Goal: Task Accomplishment & Management: Complete application form

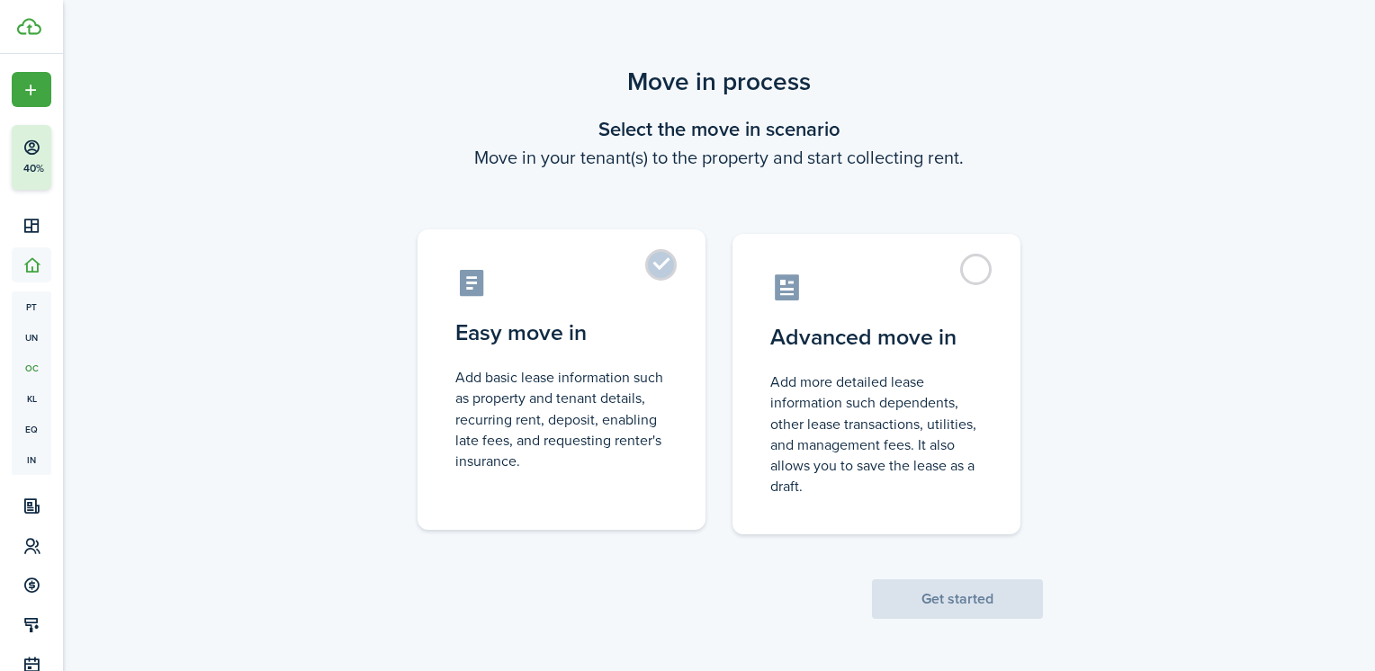
click at [599, 301] on label "Easy move in Add basic lease information such as property and tenant details, r…" at bounding box center [562, 379] width 288 height 301
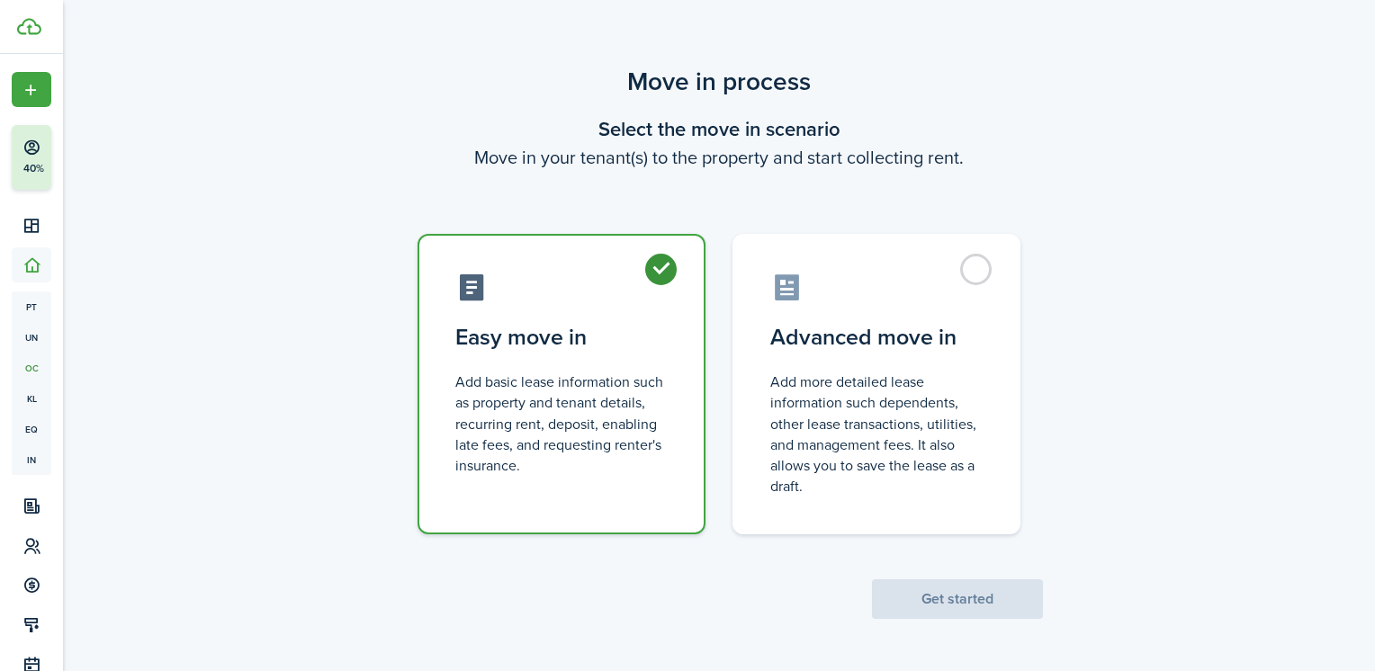
radio input "true"
click at [1005, 595] on button "Get started" at bounding box center [957, 599] width 171 height 40
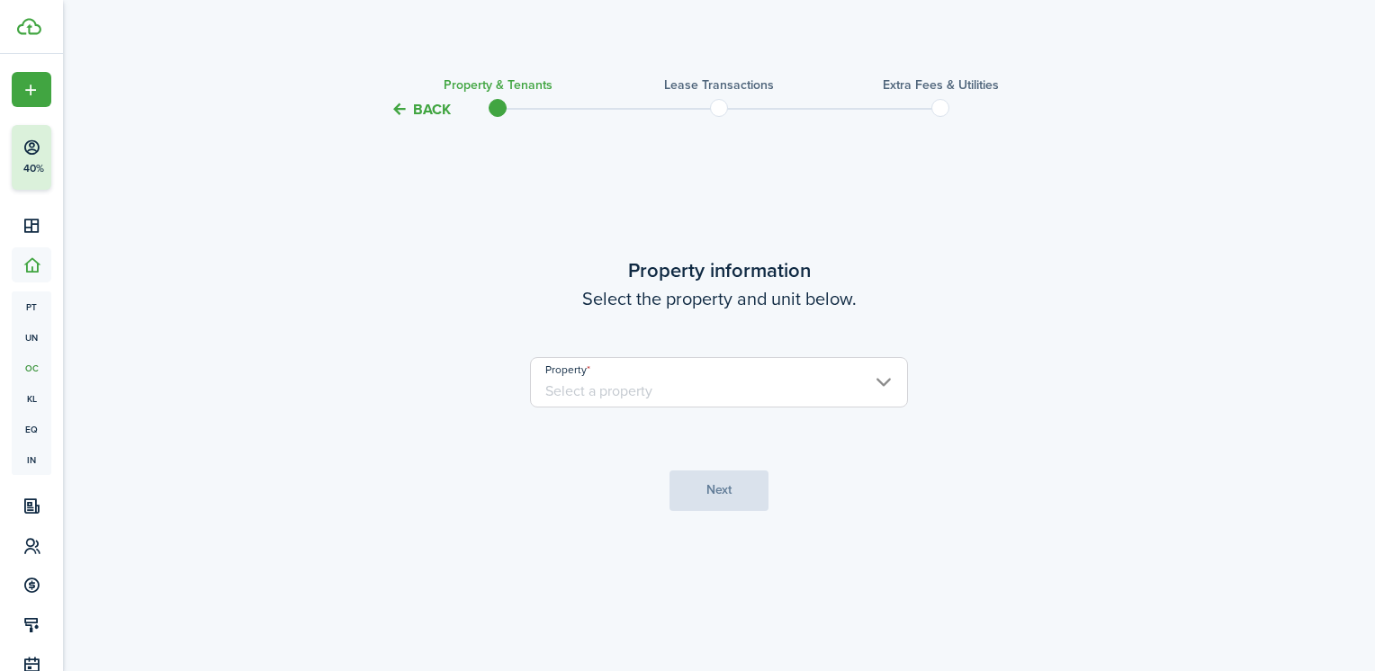
click at [853, 381] on input "Property" at bounding box center [719, 382] width 378 height 50
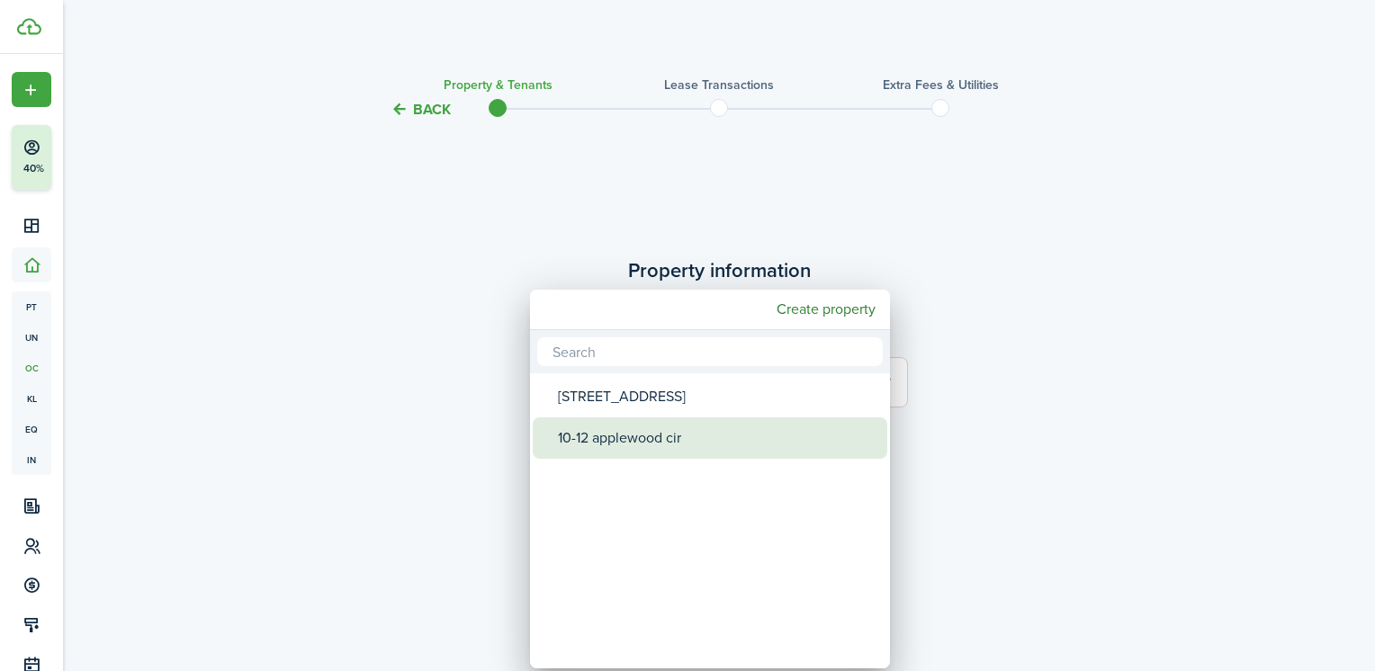
click at [658, 445] on div "10-12 applewood cir" at bounding box center [717, 438] width 319 height 41
type input "10-12 applewood cir"
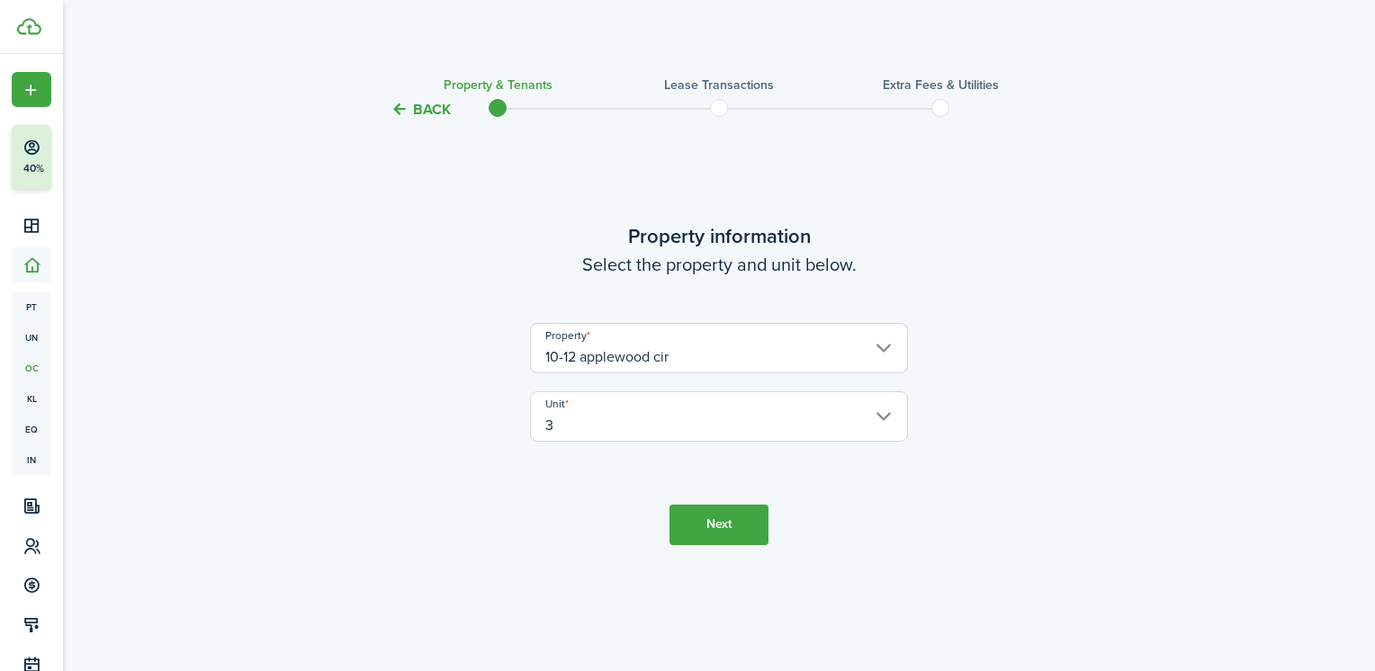
click at [858, 428] on input "3" at bounding box center [719, 416] width 378 height 50
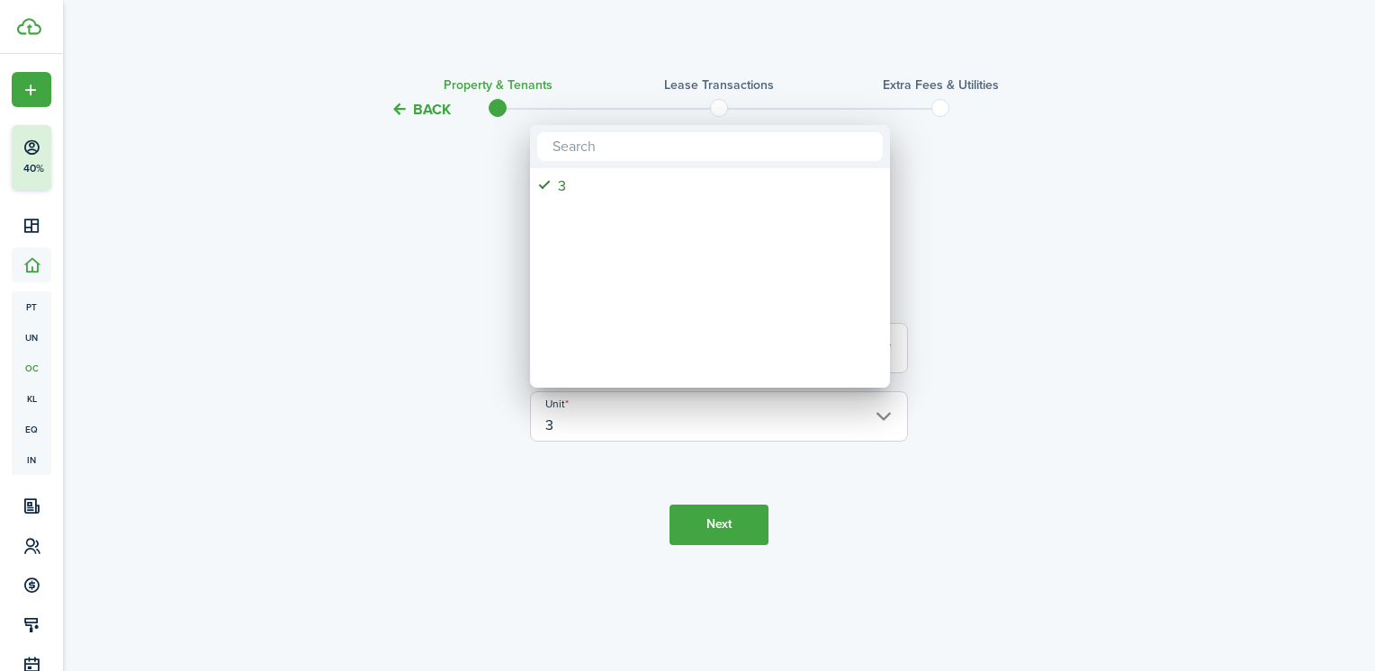
click at [1074, 464] on div at bounding box center [687, 335] width 1663 height 959
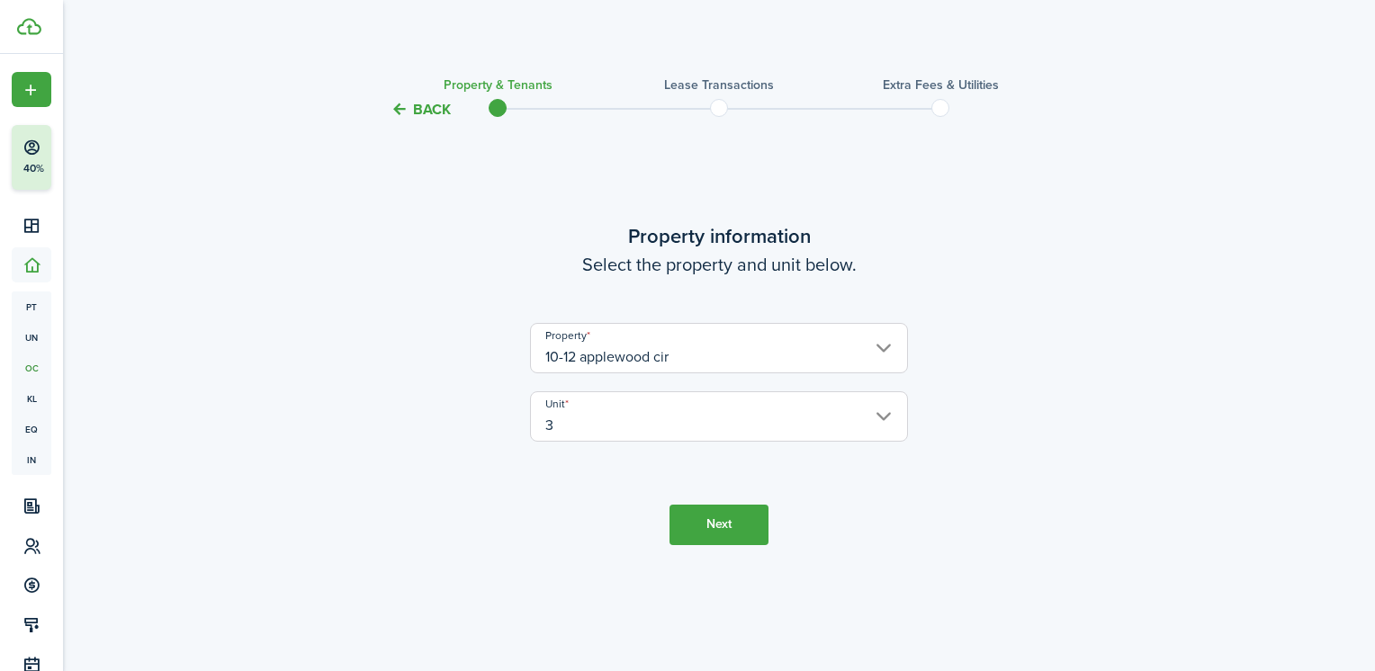
click at [759, 521] on button "Next" at bounding box center [718, 525] width 99 height 40
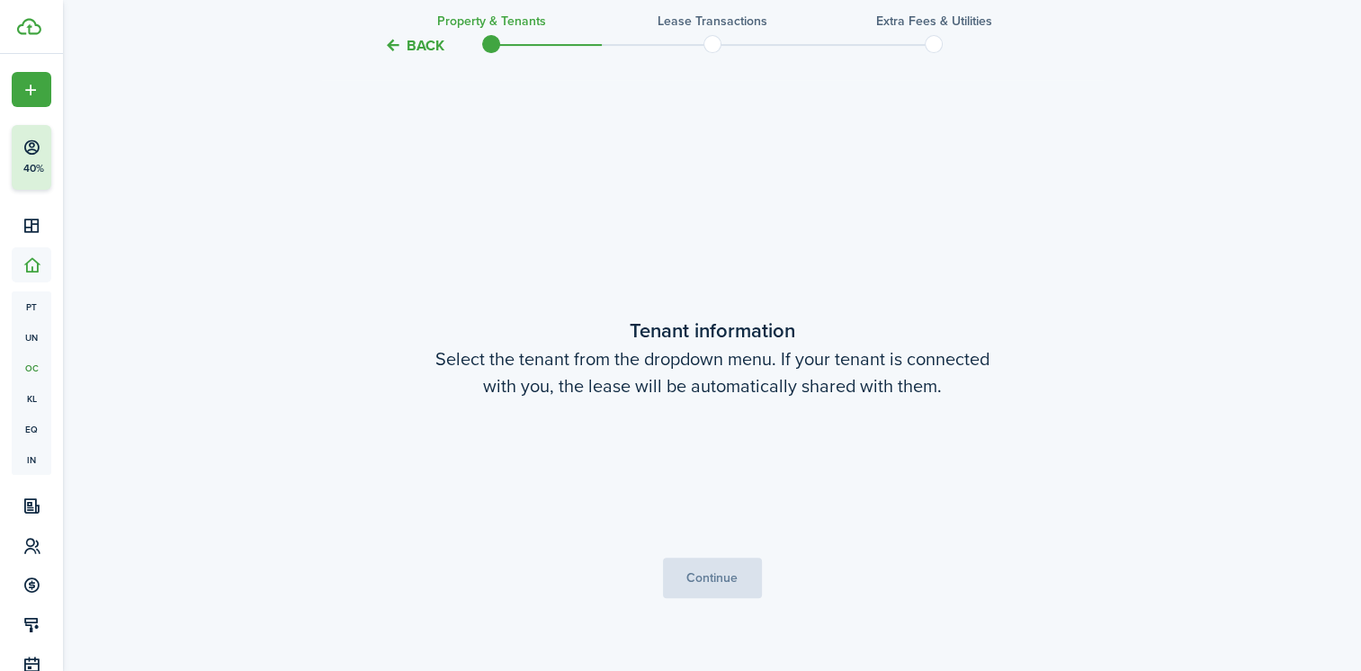
scroll to position [551, 0]
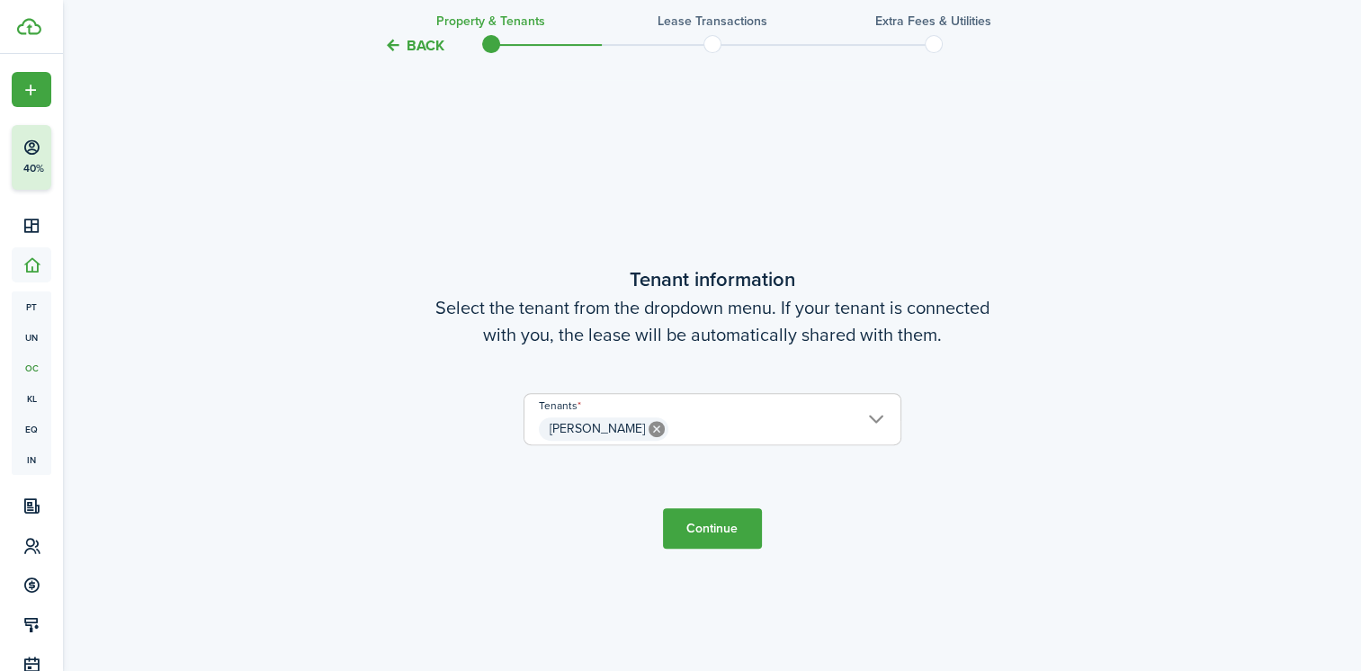
click at [731, 538] on button "Continue" at bounding box center [712, 528] width 99 height 40
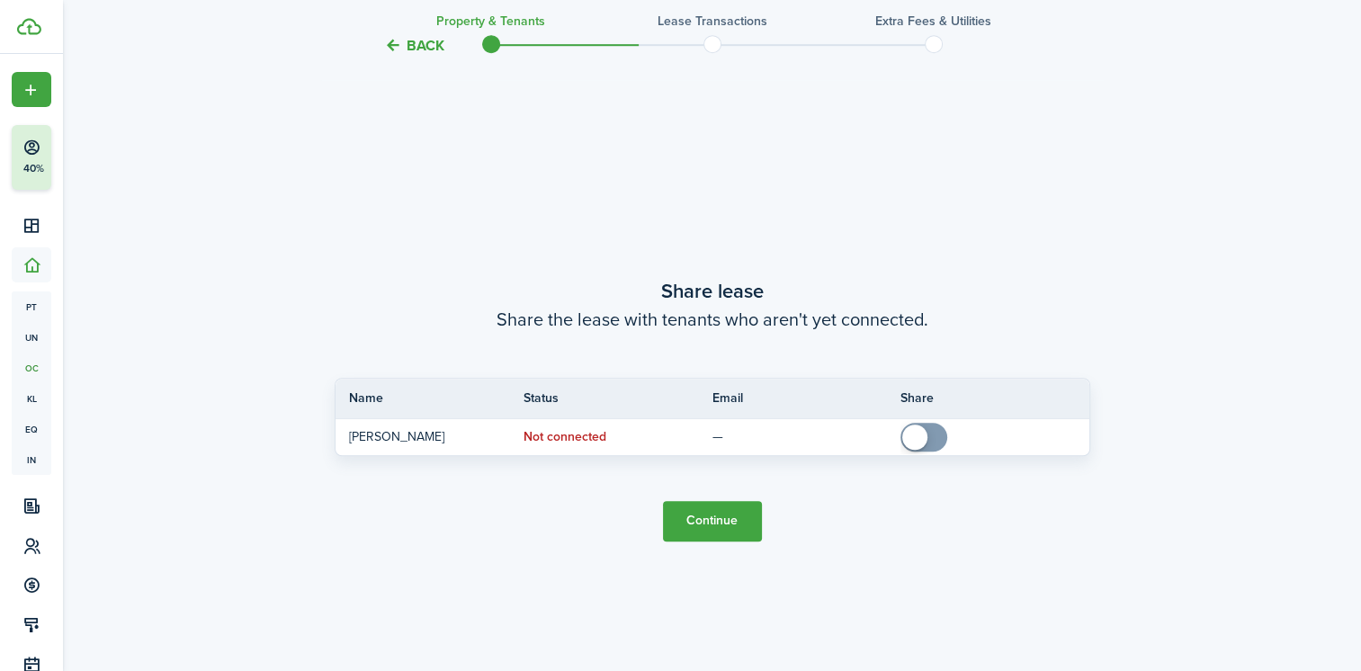
scroll to position [1222, 0]
click at [730, 502] on button "Continue" at bounding box center [712, 519] width 99 height 40
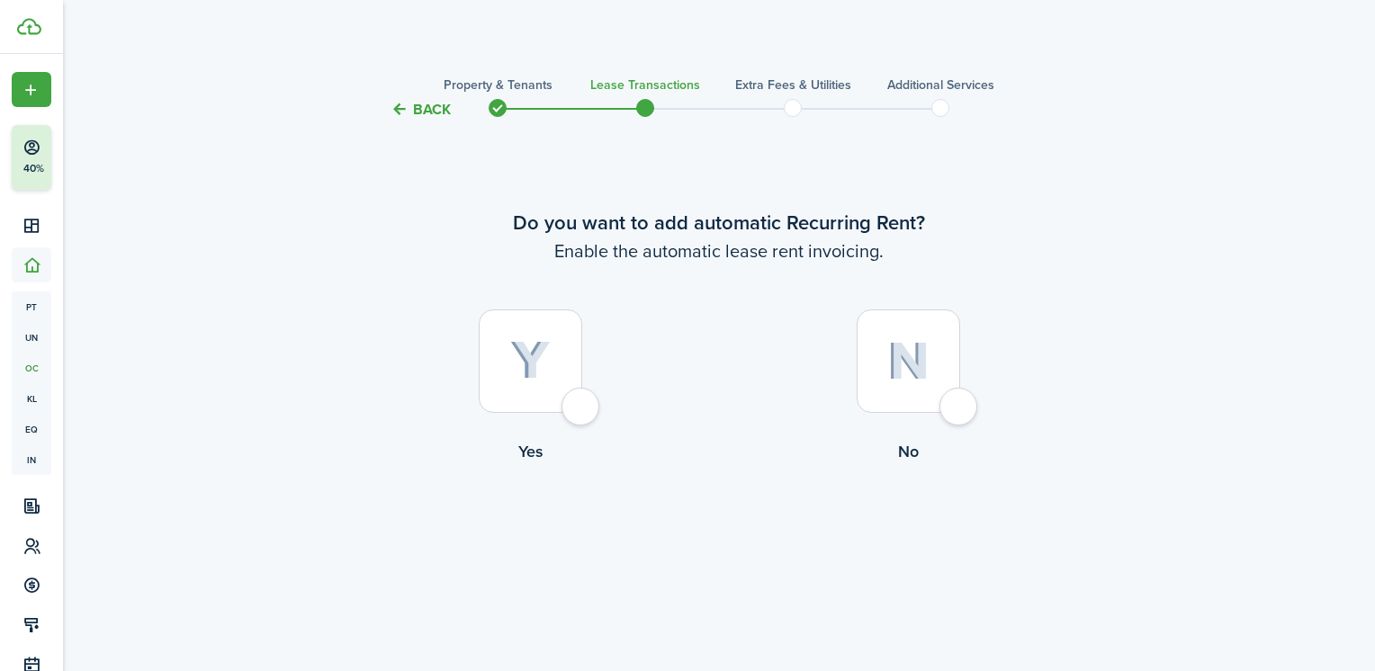
click at [912, 373] on img at bounding box center [908, 361] width 42 height 39
radio input "true"
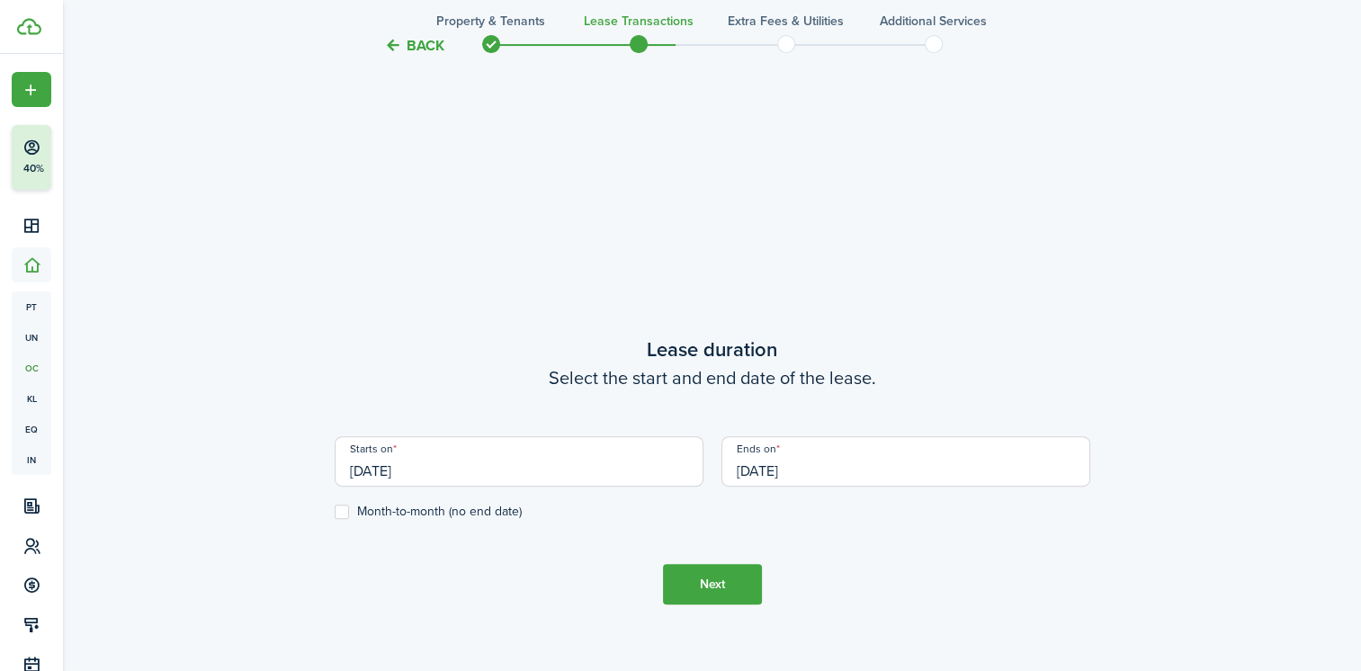
scroll to position [671, 0]
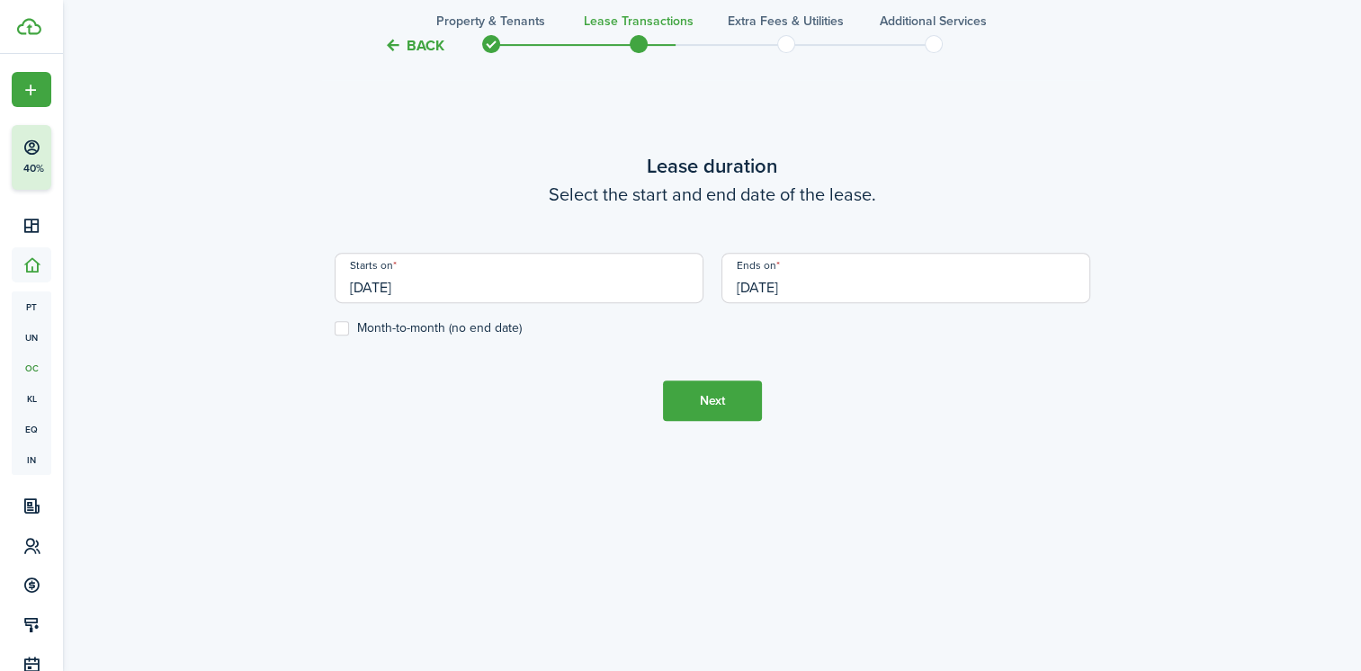
click at [681, 392] on button "Next" at bounding box center [712, 401] width 99 height 40
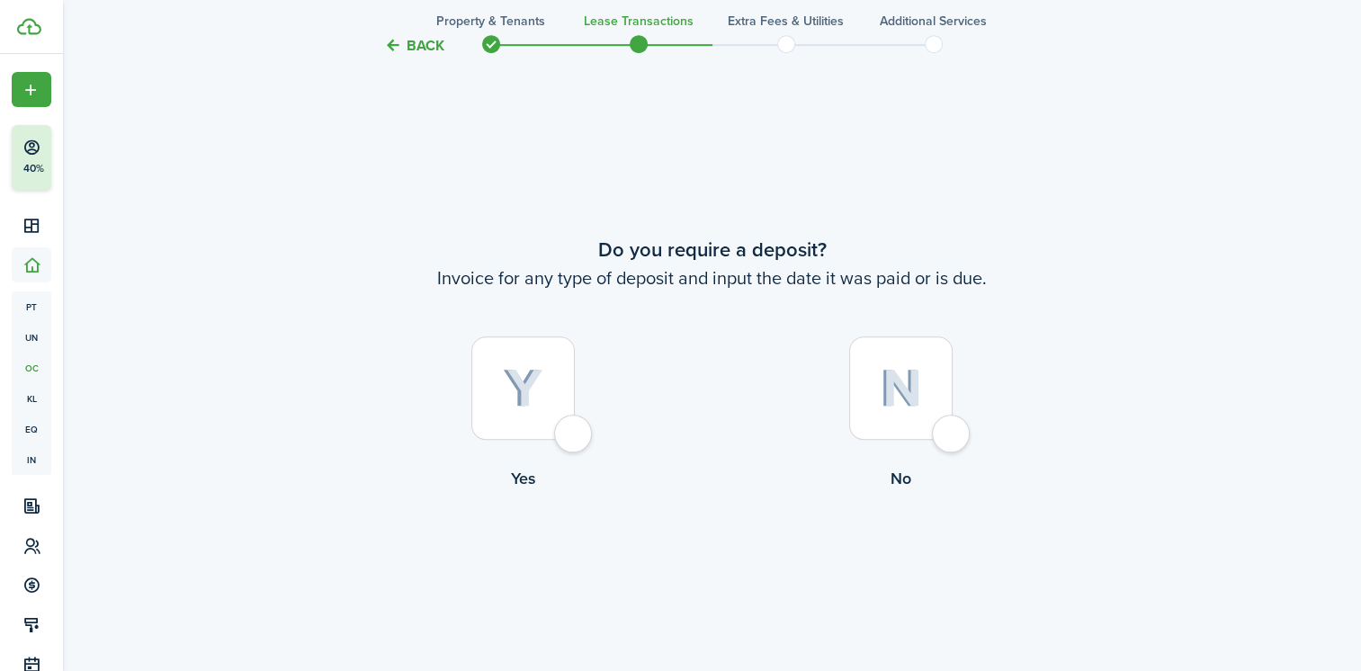
scroll to position [1222, 0]
click at [528, 419] on div at bounding box center [523, 384] width 103 height 103
radio input "true"
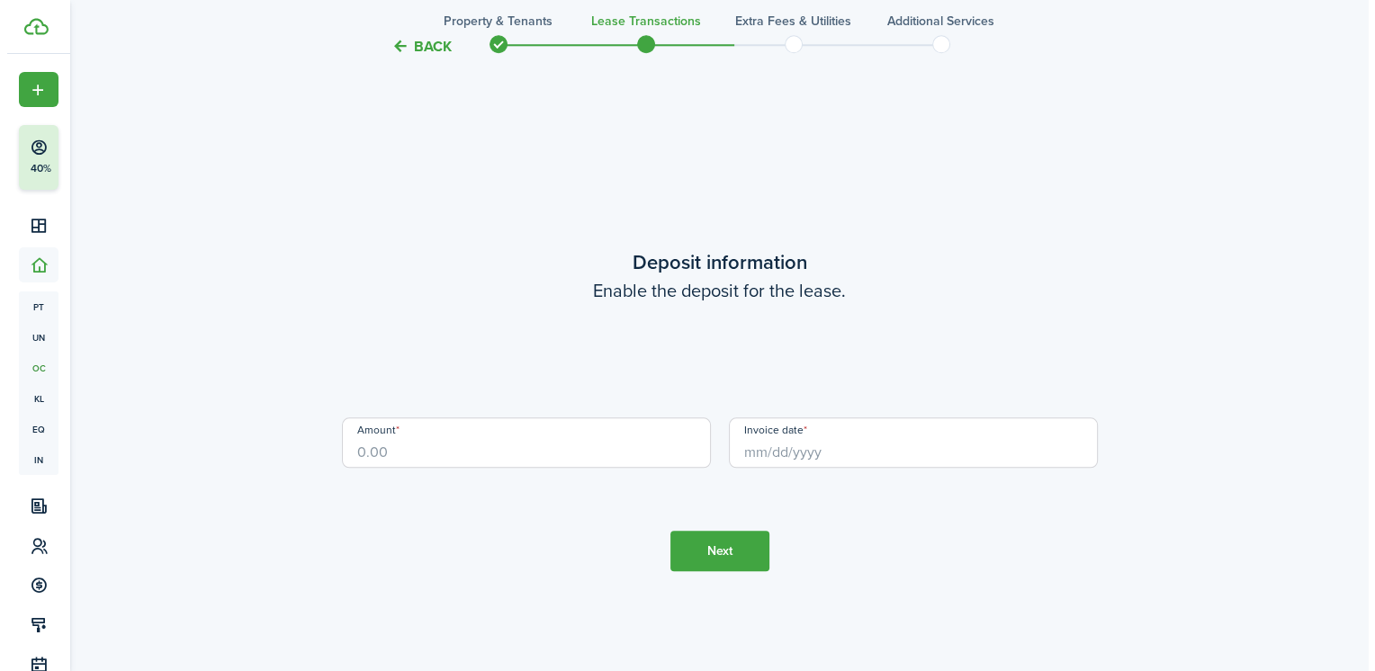
scroll to position [1893, 0]
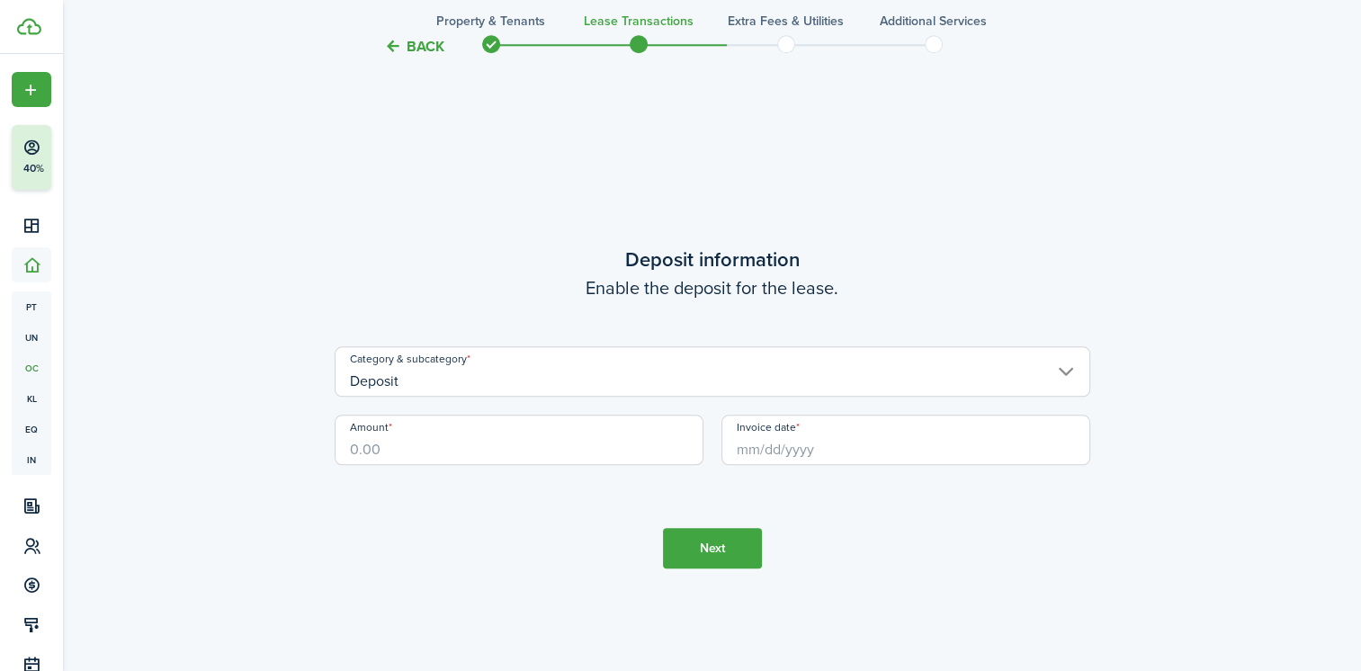
click at [429, 459] on input "Amount" at bounding box center [519, 440] width 369 height 50
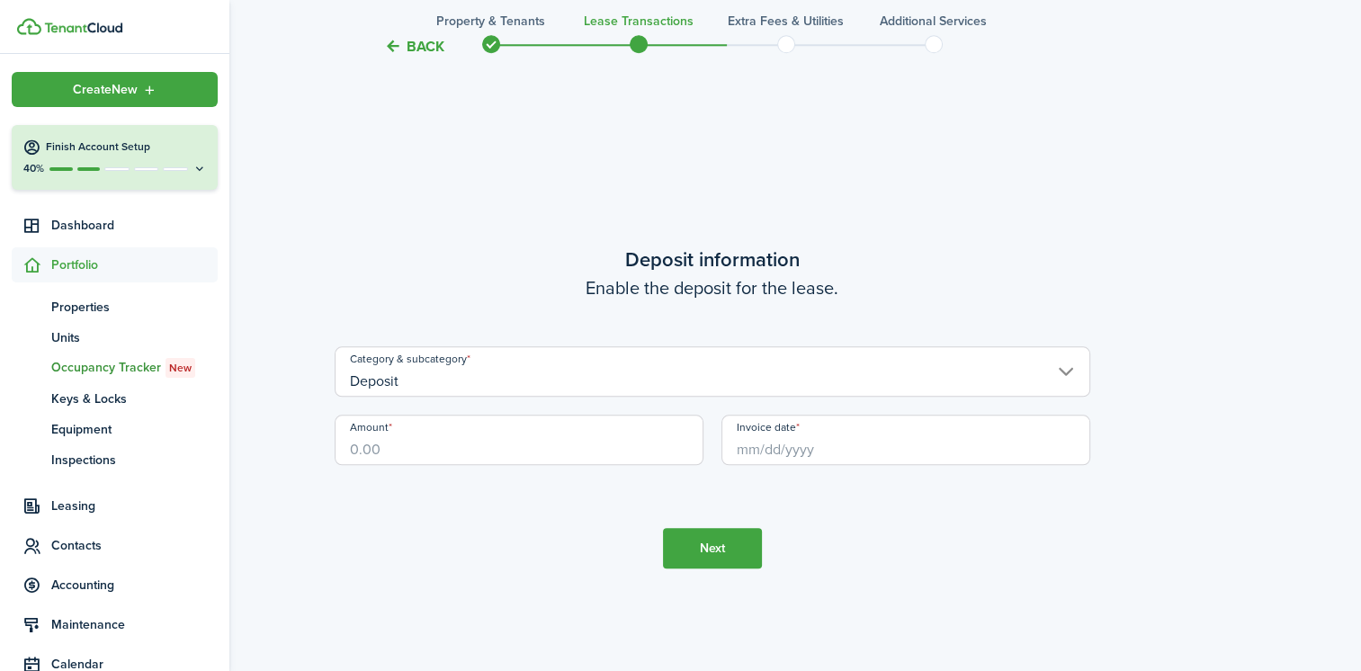
click at [80, 548] on span "Contacts" at bounding box center [134, 545] width 166 height 19
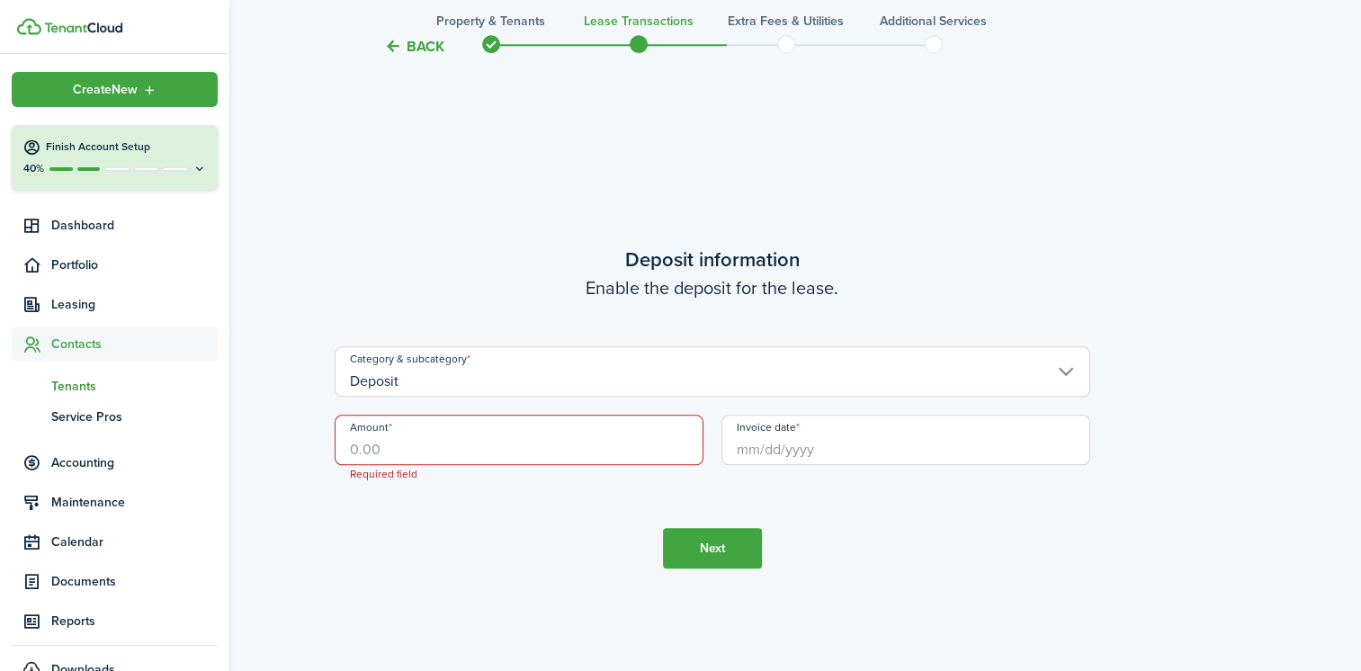
click at [75, 383] on span "Tenants" at bounding box center [134, 386] width 166 height 19
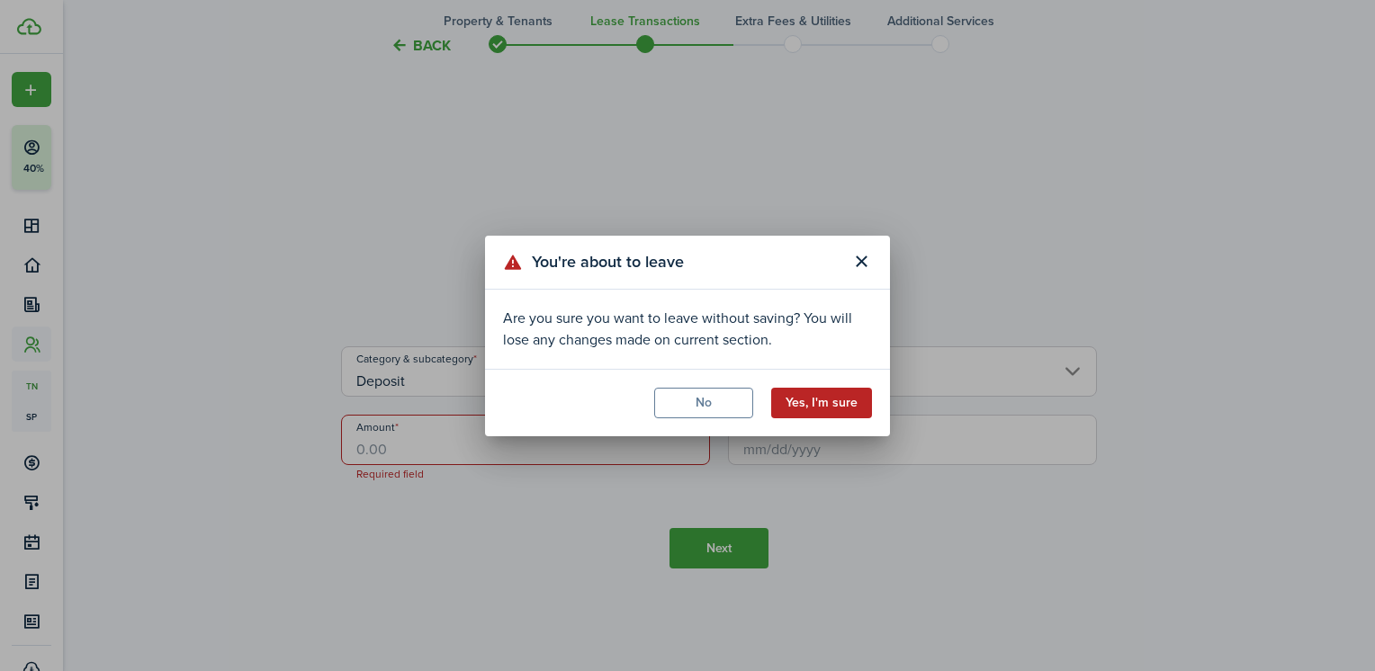
click at [807, 403] on button "Yes, I'm sure" at bounding box center [821, 403] width 101 height 31
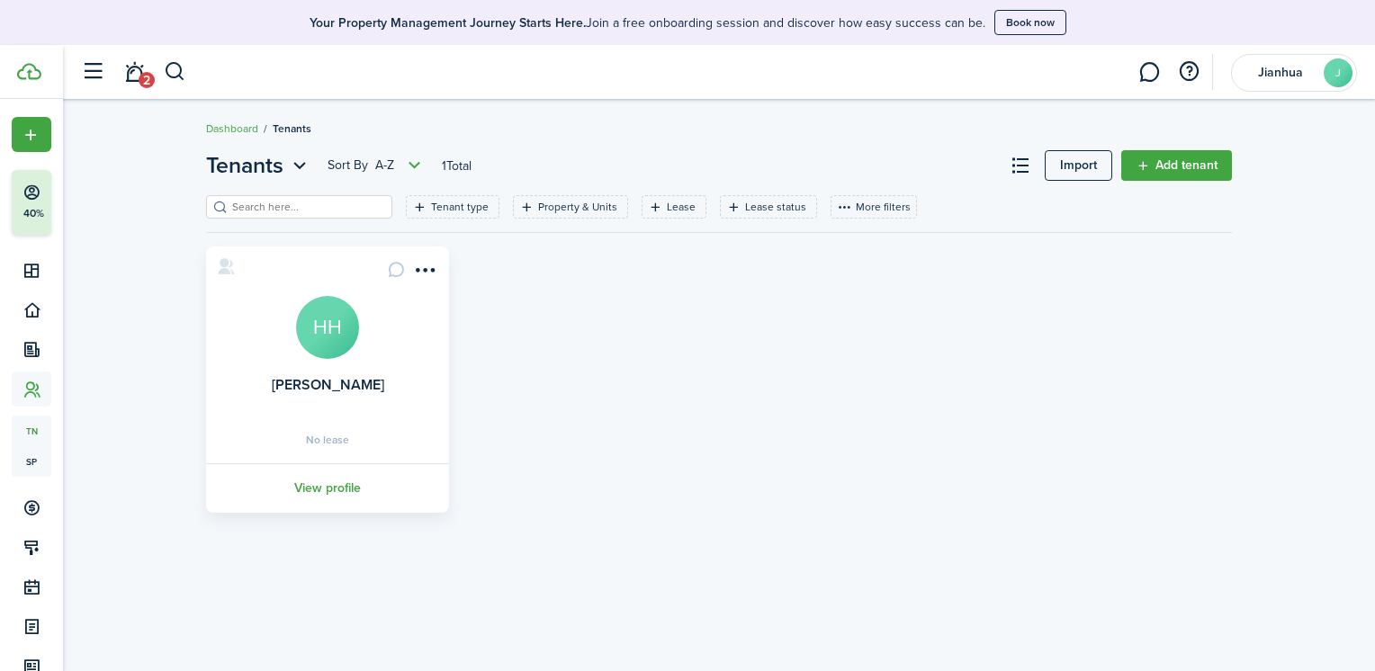
click at [333, 323] on avatar-text "HH" at bounding box center [327, 327] width 63 height 63
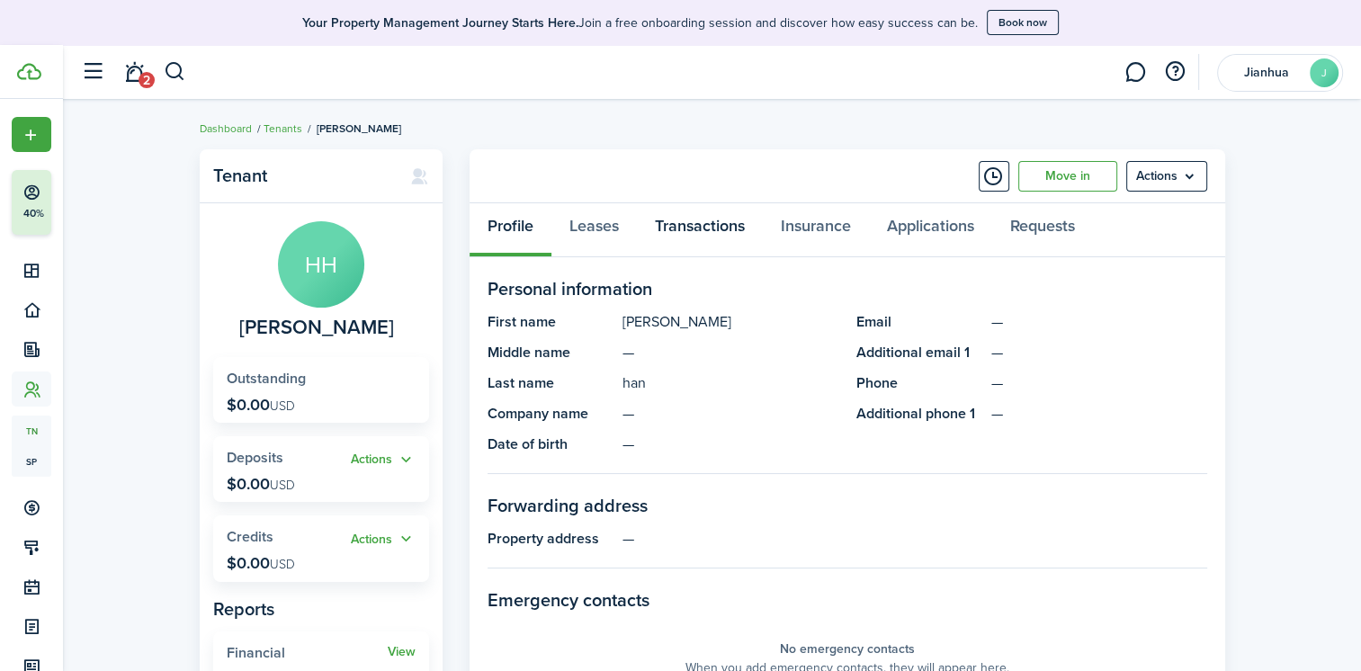
click at [722, 229] on link "Transactions" at bounding box center [700, 230] width 126 height 54
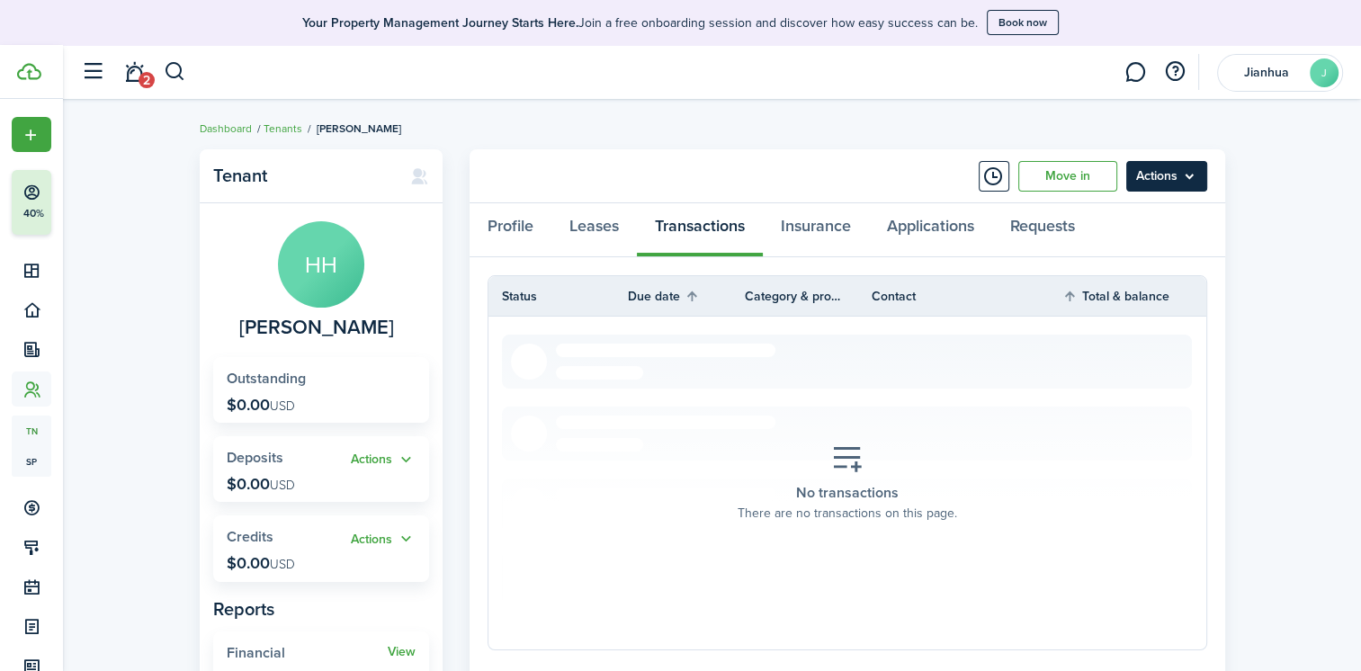
click at [1138, 180] on menu-btn "Actions" at bounding box center [1167, 176] width 81 height 31
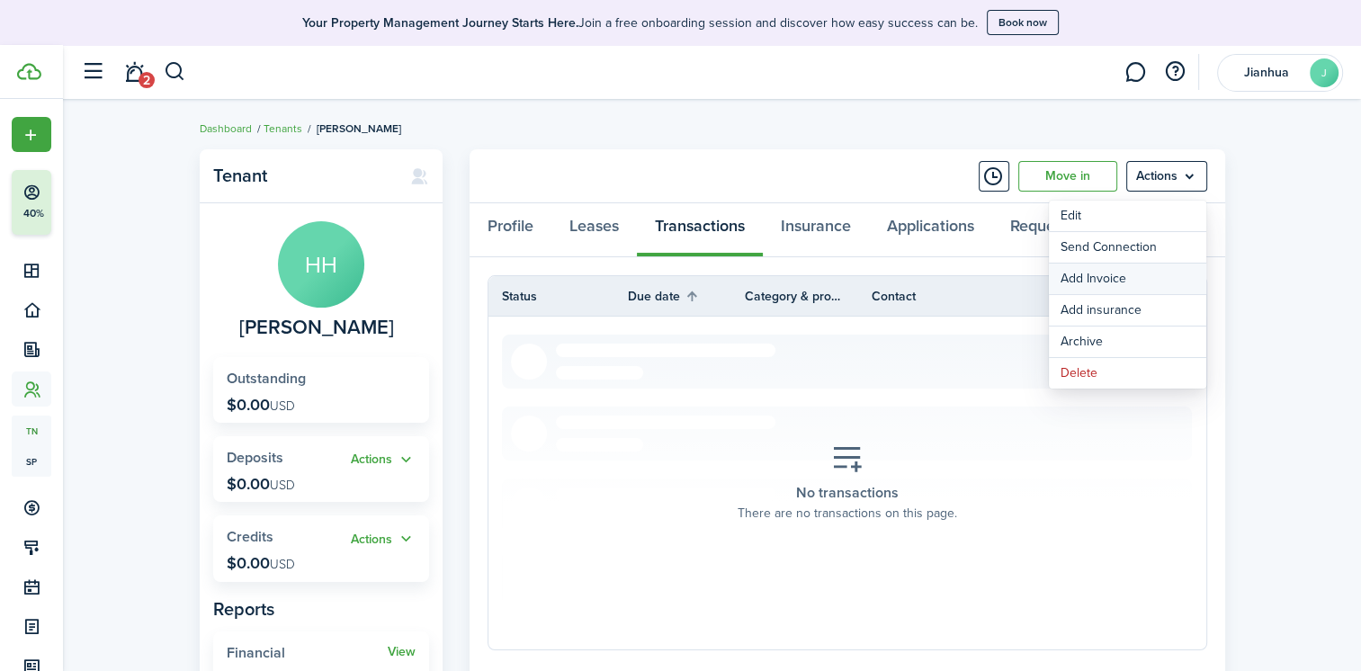
click at [1136, 272] on link "Add Invoice" at bounding box center [1127, 279] width 157 height 31
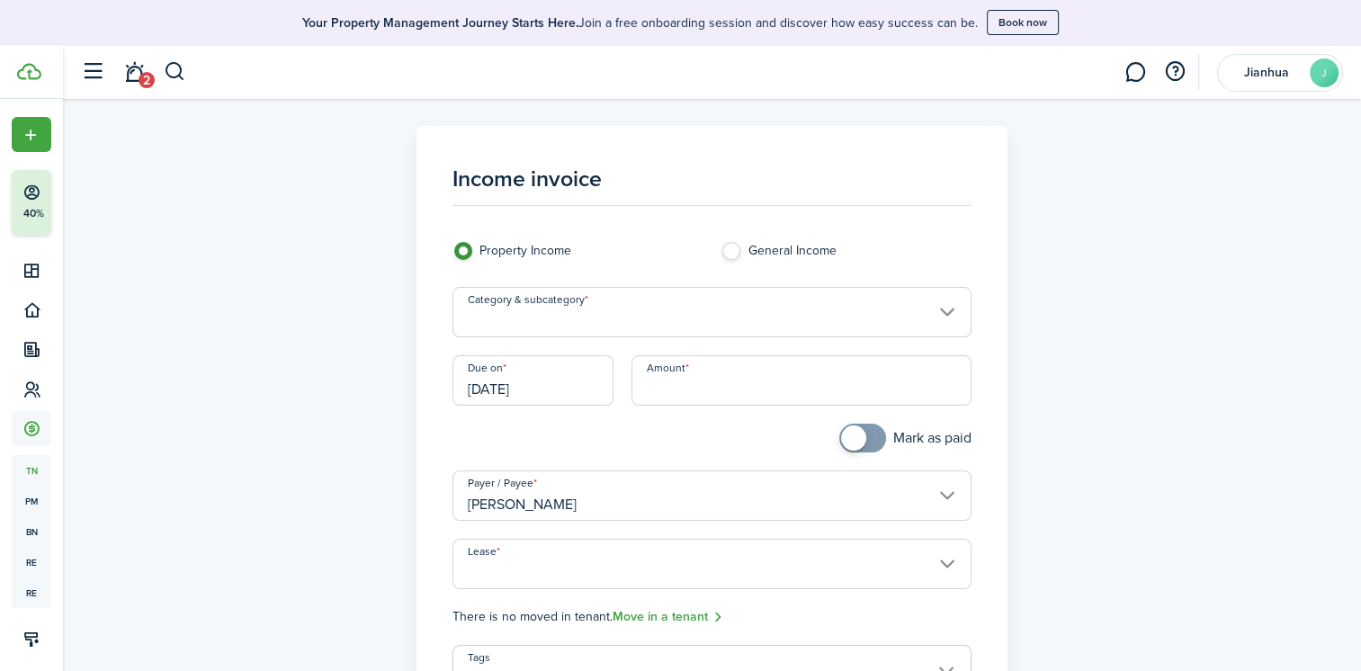
click at [618, 317] on input "Category & subcategory" at bounding box center [712, 312] width 519 height 50
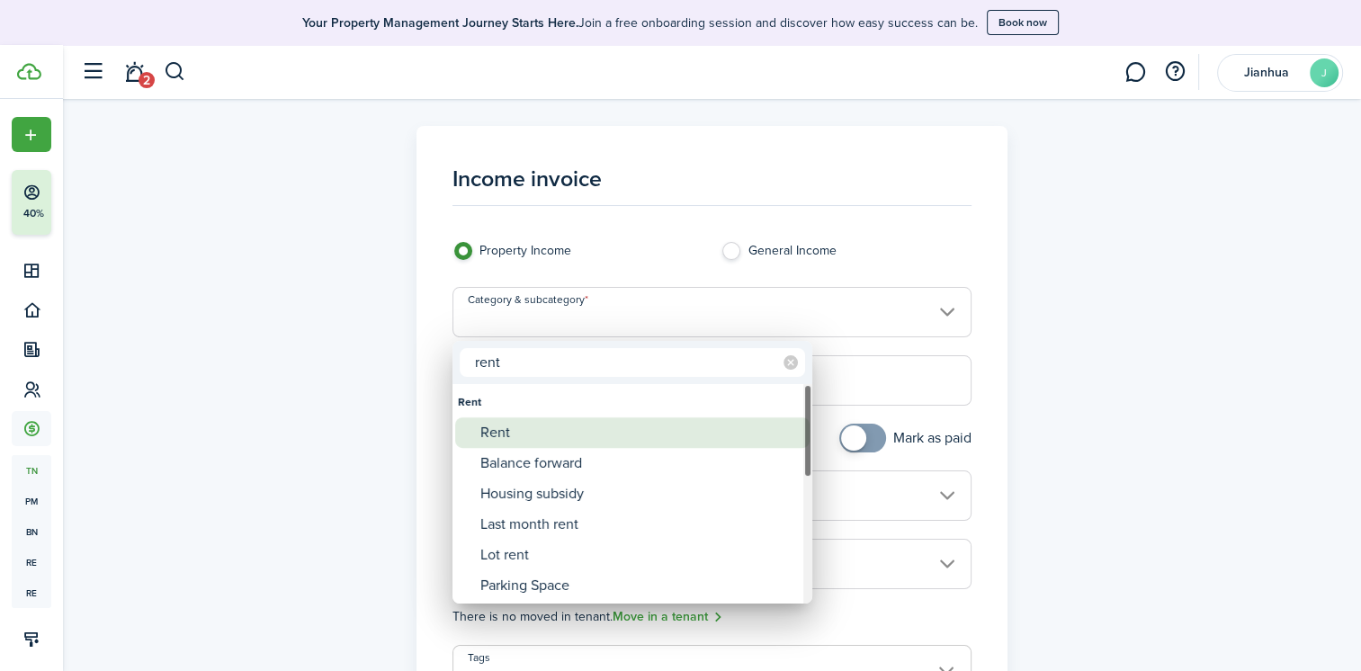
type input "rent"
click at [517, 439] on div "Rent" at bounding box center [640, 433] width 319 height 31
type input "Rent"
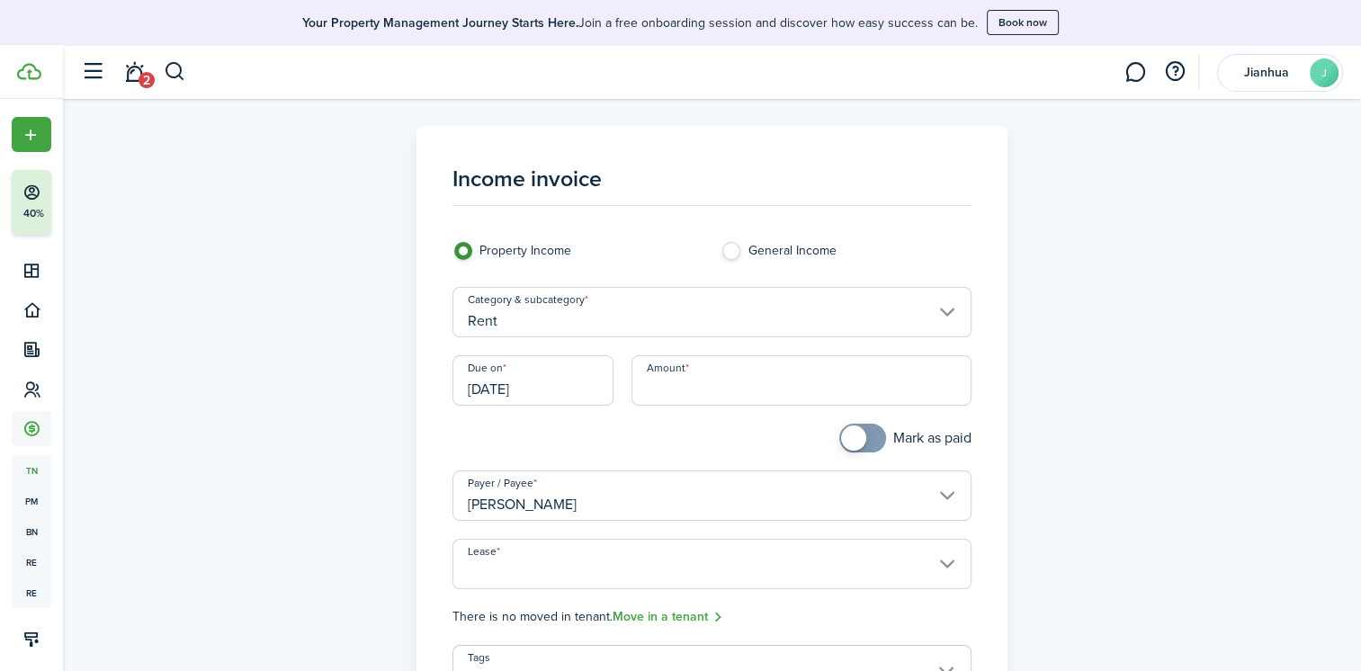
click at [664, 379] on input "Amount" at bounding box center [802, 380] width 340 height 50
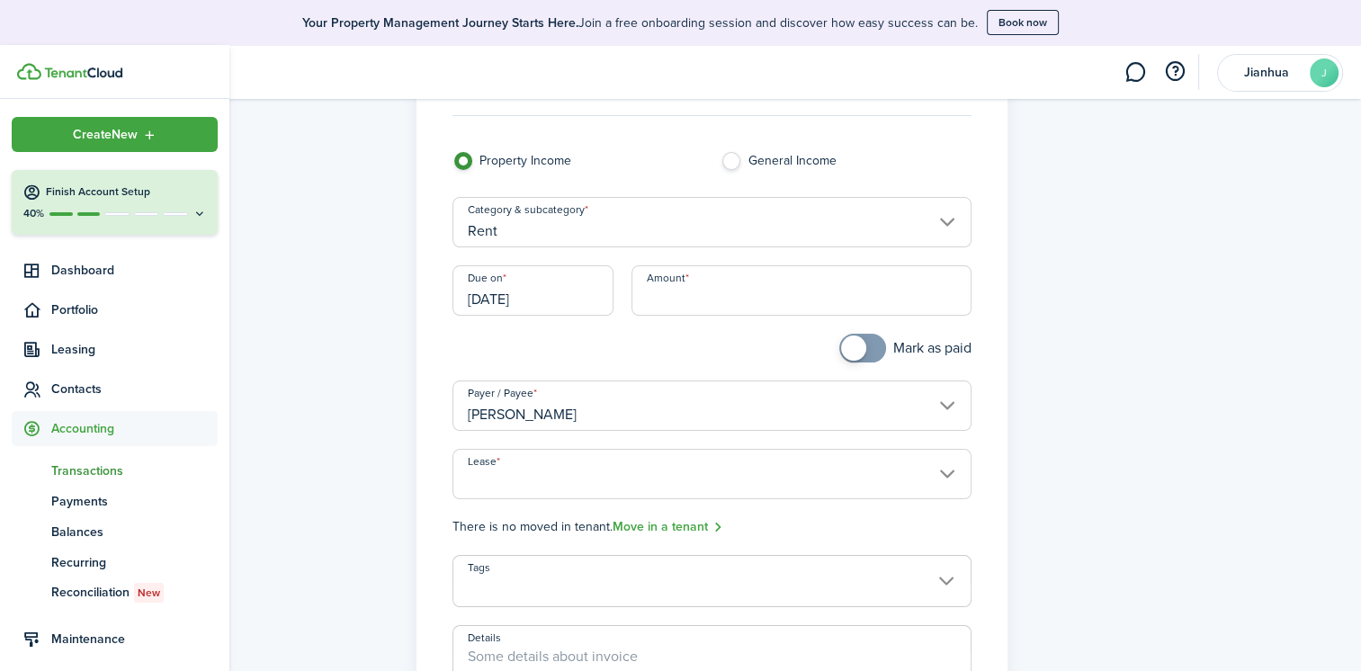
click at [112, 199] on h4 "Finish Account Setup" at bounding box center [126, 191] width 161 height 15
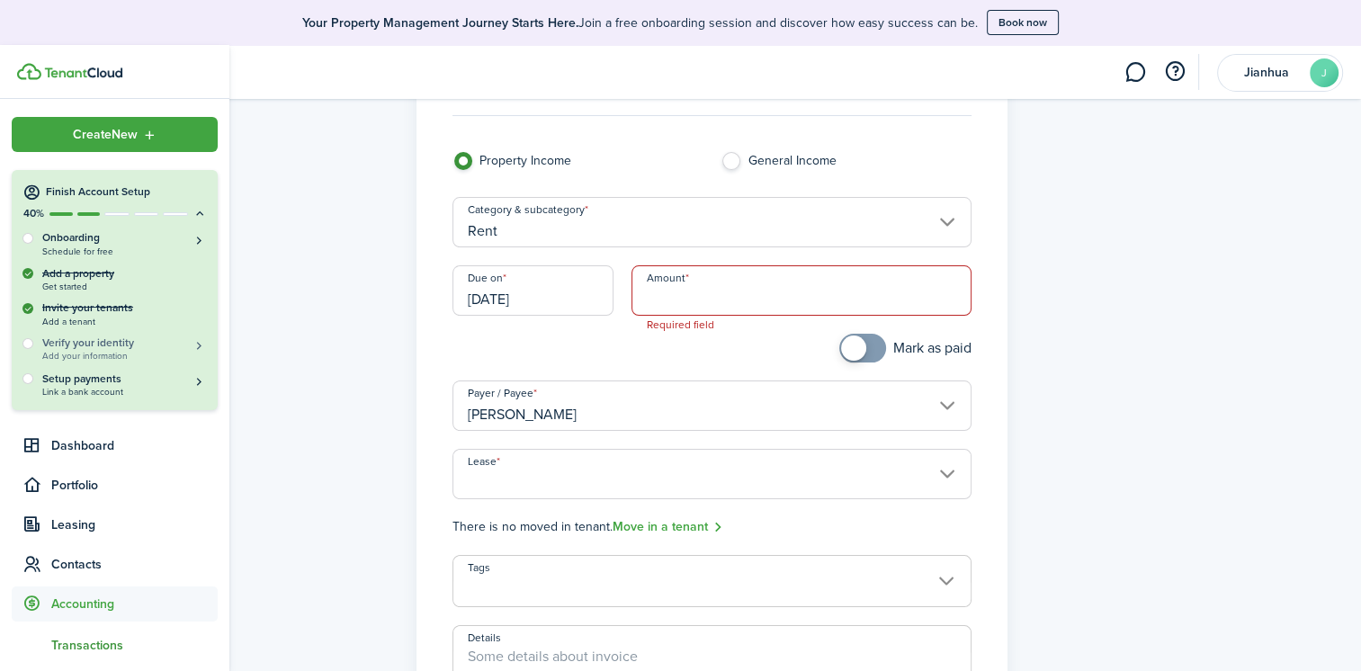
click at [58, 346] on h5 "Verify your identity" at bounding box center [124, 343] width 165 height 15
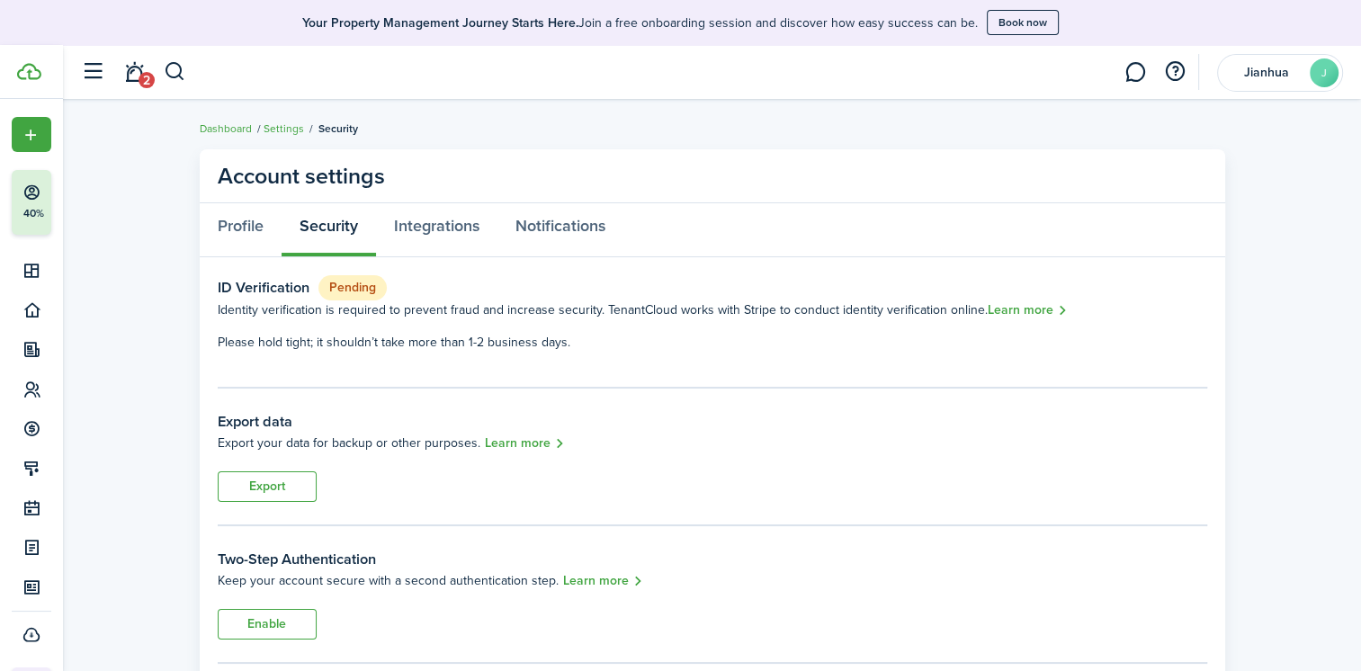
drag, startPoint x: 357, startPoint y: 300, endPoint x: 418, endPoint y: 308, distance: 61.7
click at [418, 308] on div "ID Verification Pending Identity verification is required to prevent fraud and …" at bounding box center [713, 313] width 990 height 76
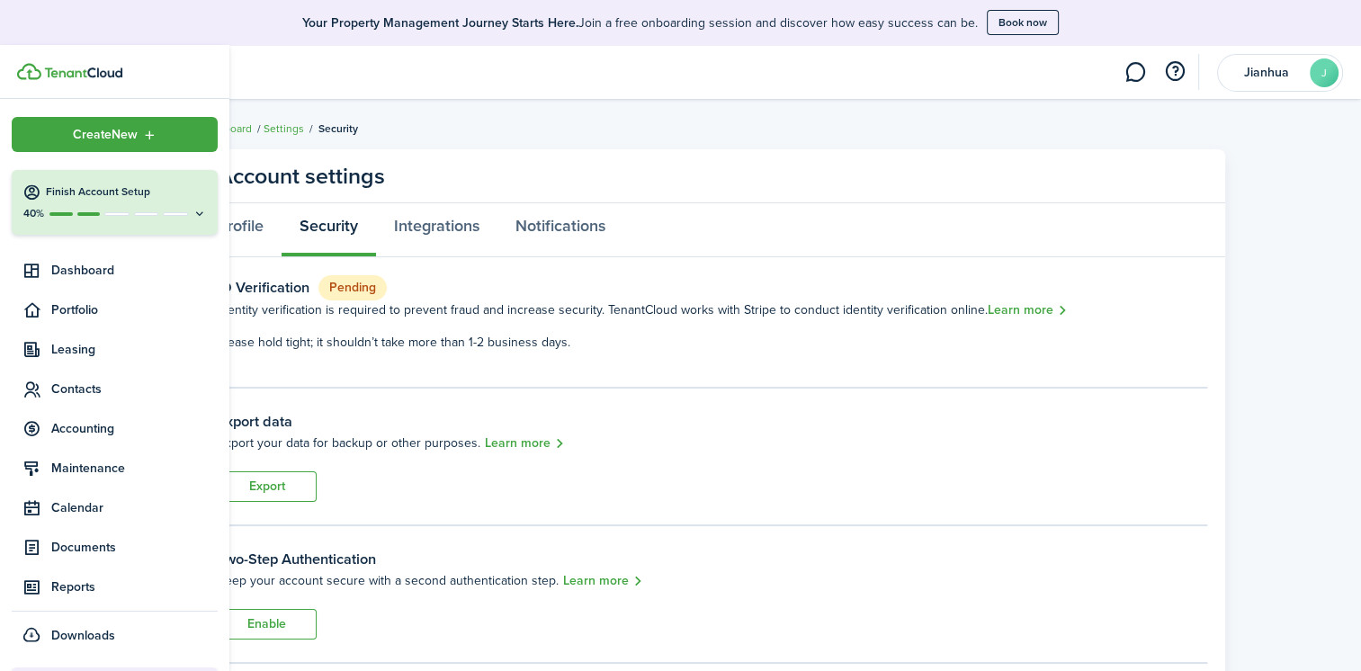
click at [76, 193] on h4 "Finish Account Setup" at bounding box center [126, 191] width 161 height 15
